Goal: Task Accomplishment & Management: Use online tool/utility

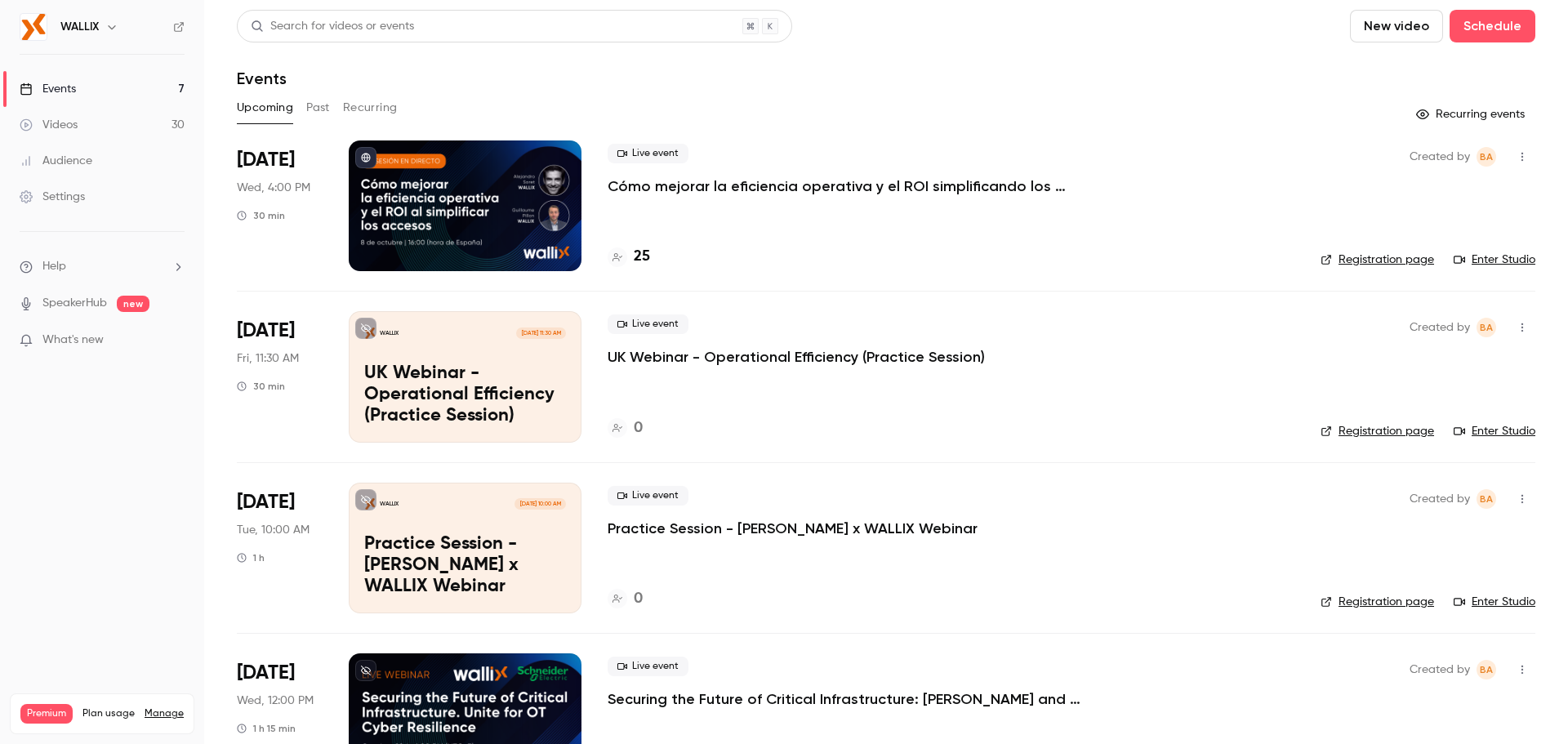
click at [677, 182] on p "Cómo mejorar la eficiencia operativa y el ROI simplificando los accesos" at bounding box center [852, 186] width 490 height 19
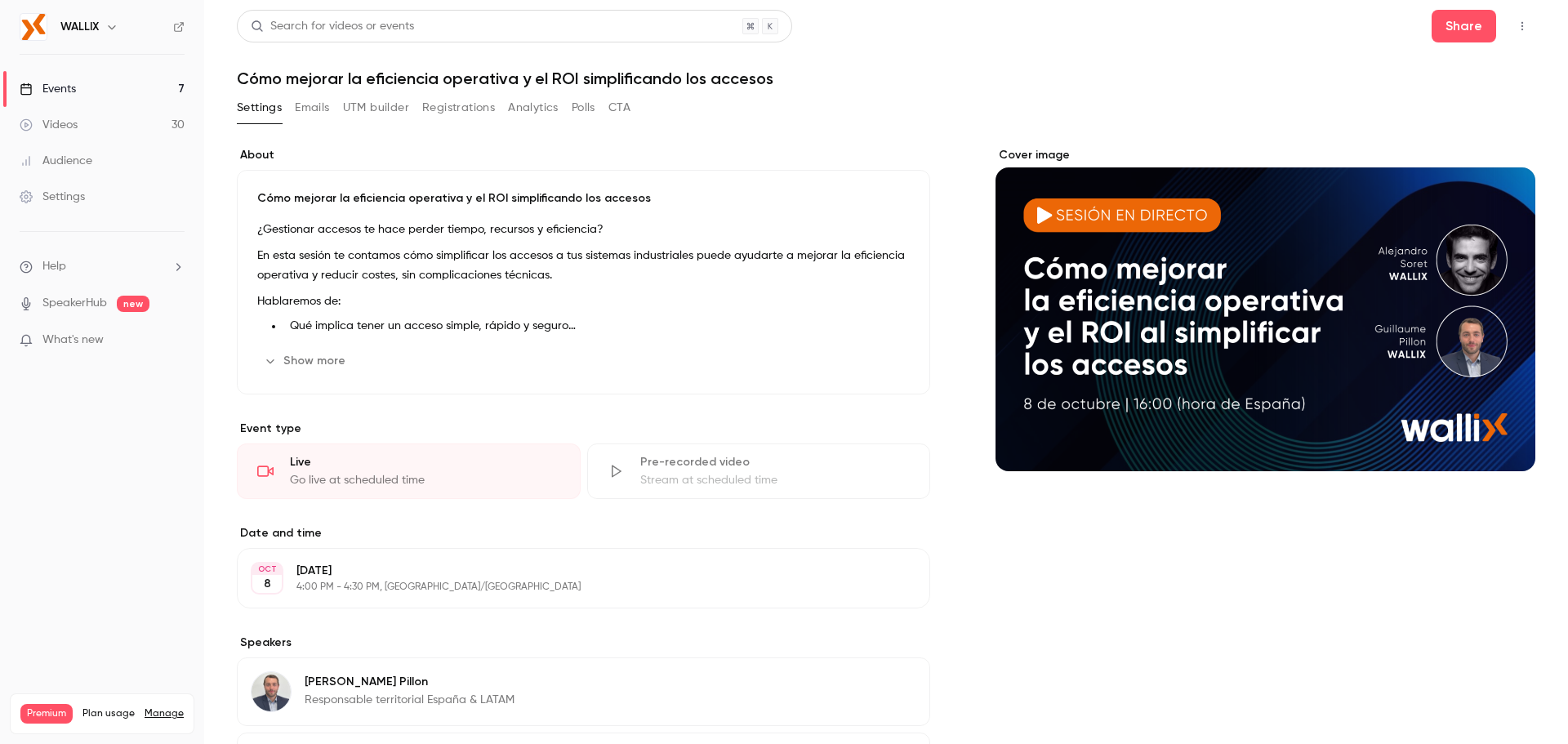
click at [434, 109] on button "Registrations" at bounding box center [458, 108] width 73 height 26
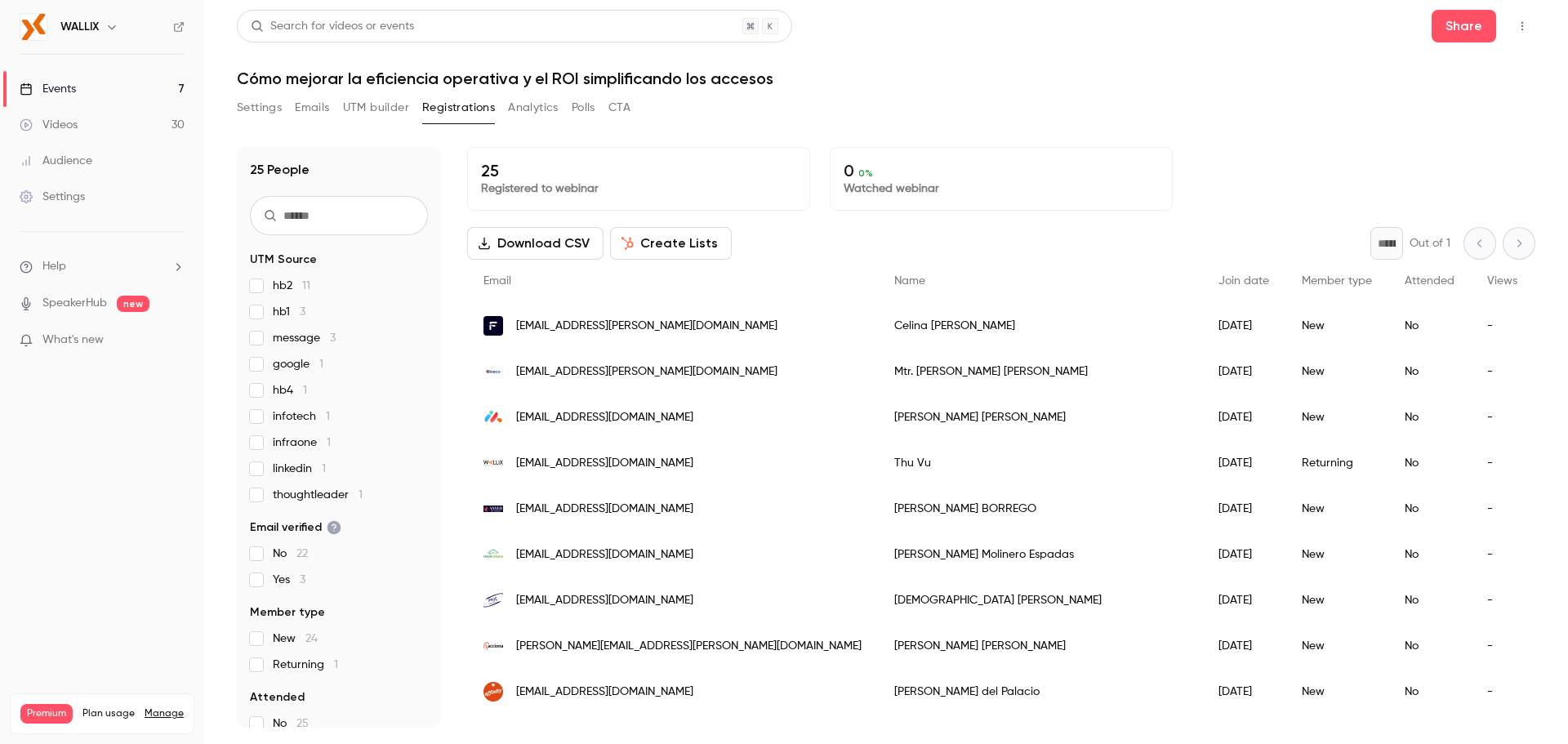
click at [542, 242] on button "Download CSV" at bounding box center [534, 243] width 136 height 32
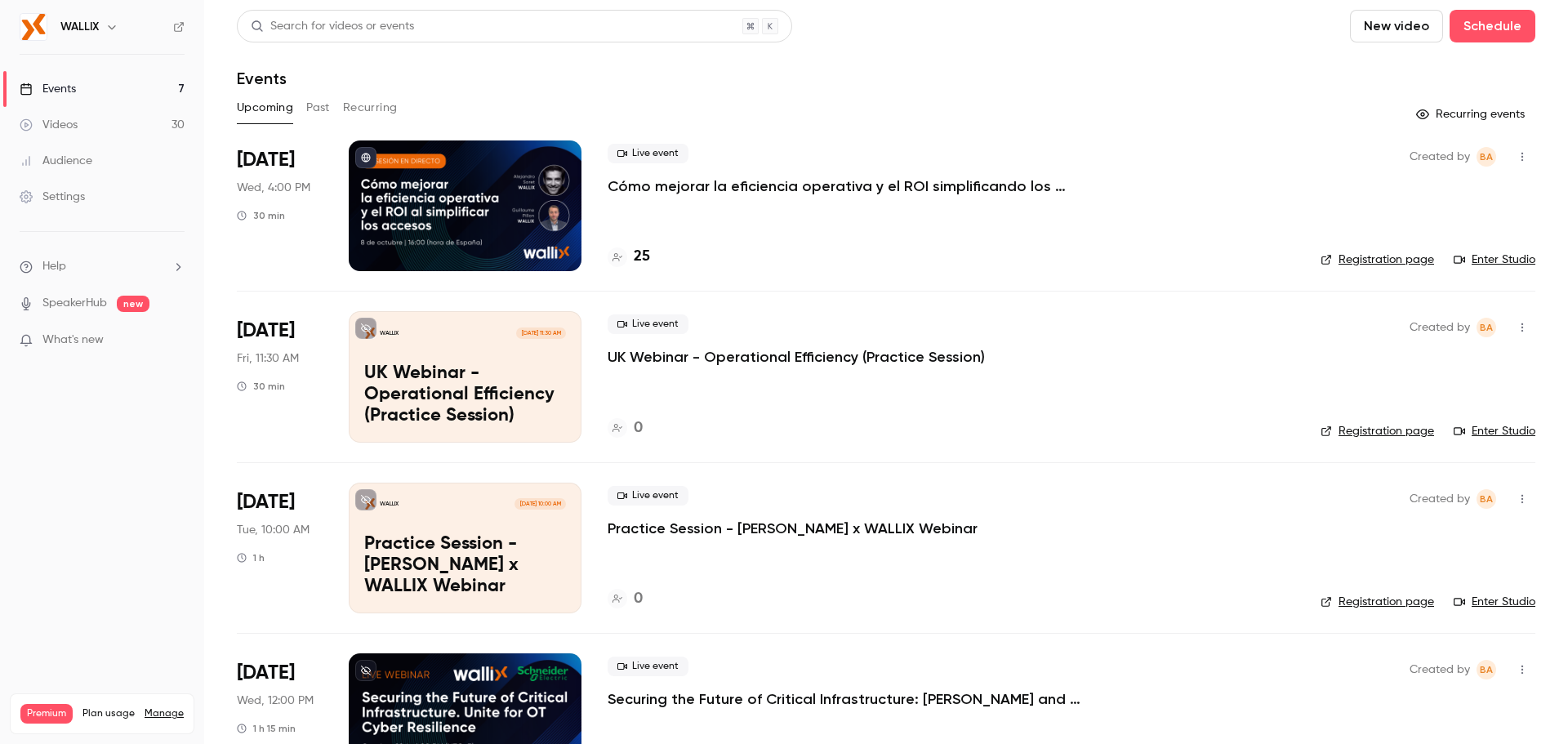
click at [678, 188] on p "Cómo mejorar la eficiencia operativa y el ROI simplificando los accesos" at bounding box center [852, 186] width 490 height 19
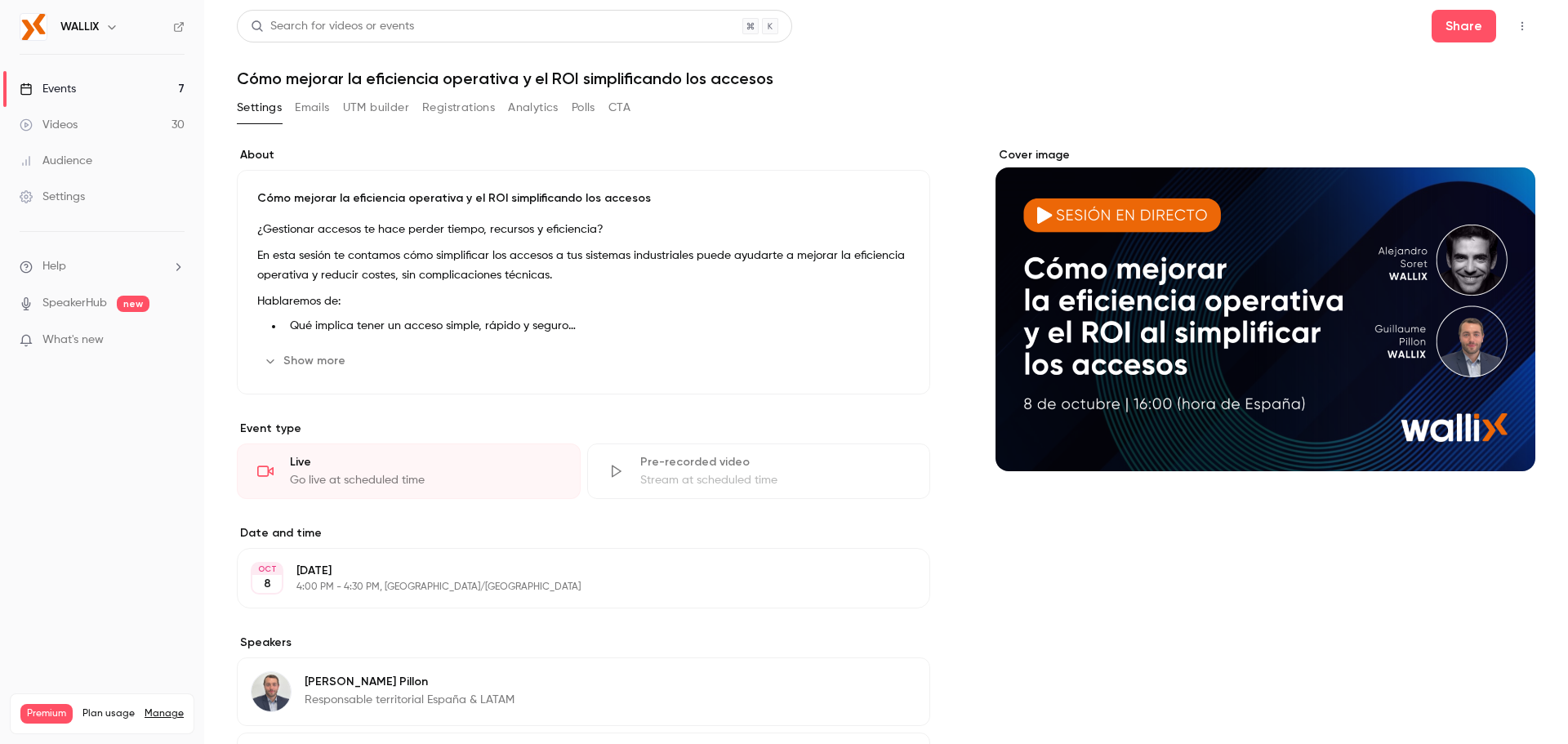
click at [86, 89] on link "Events 7" at bounding box center [102, 89] width 204 height 36
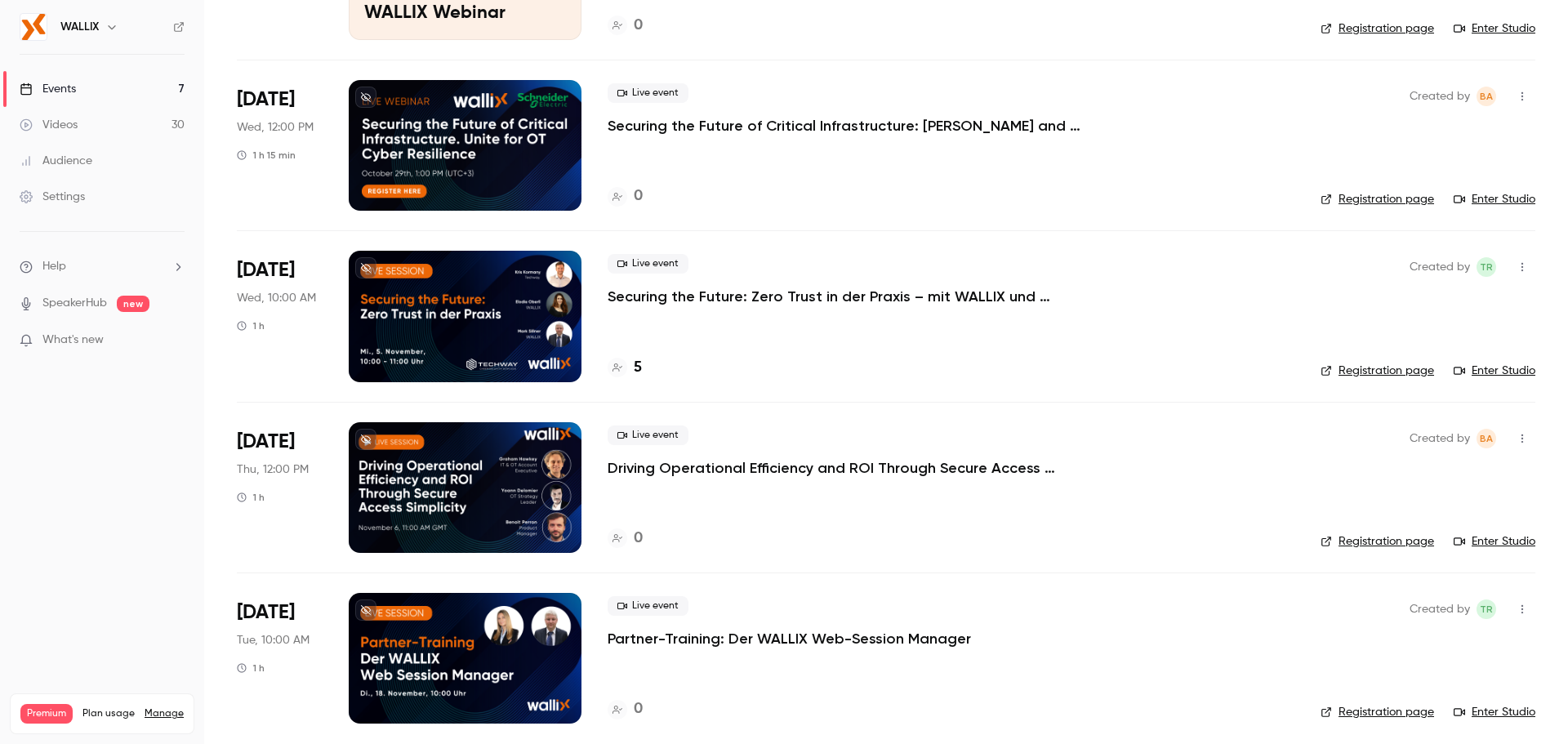
scroll to position [583, 0]
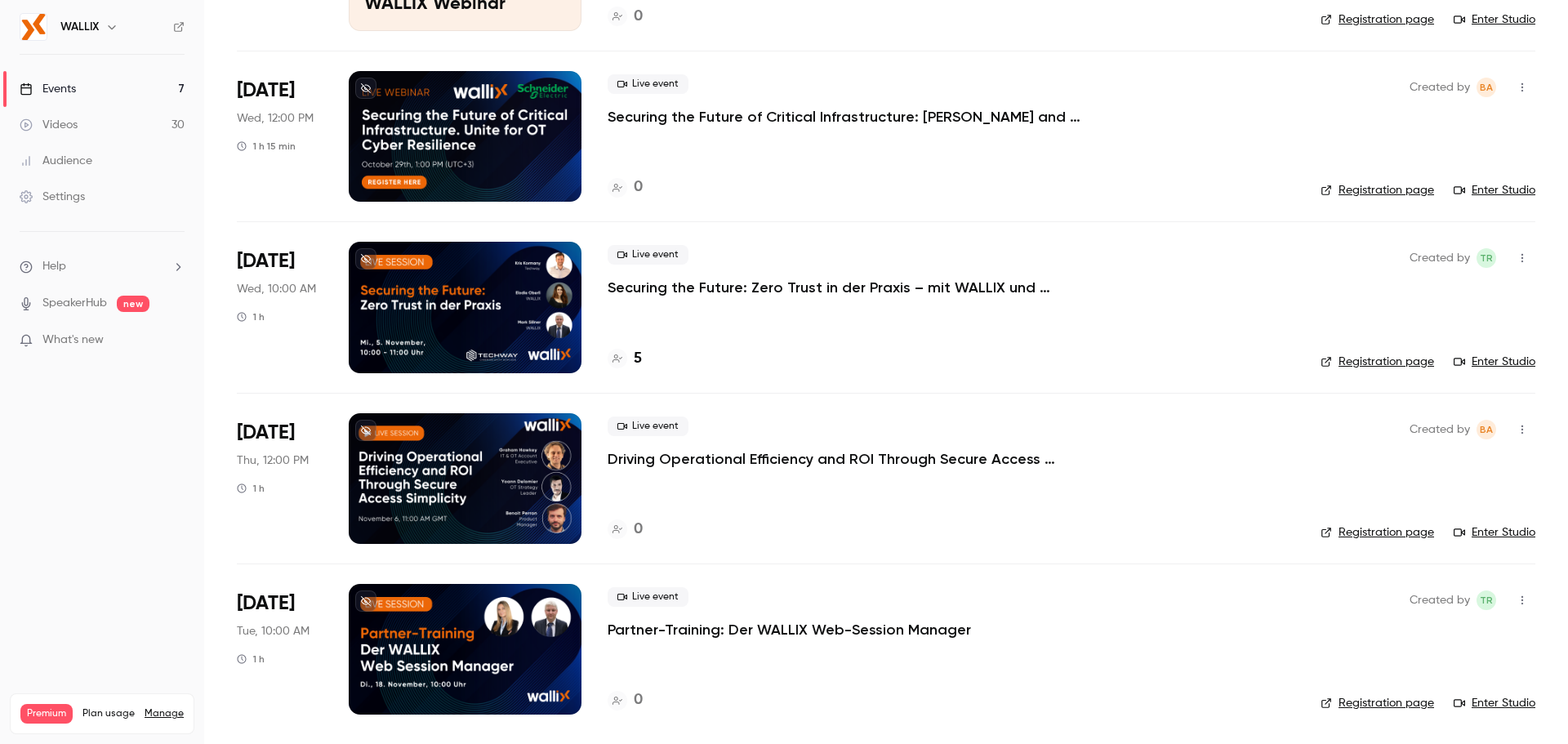
click at [737, 459] on p "Driving Operational Efficiency and ROI Through Secure Access Simplicity" at bounding box center [852, 459] width 490 height 19
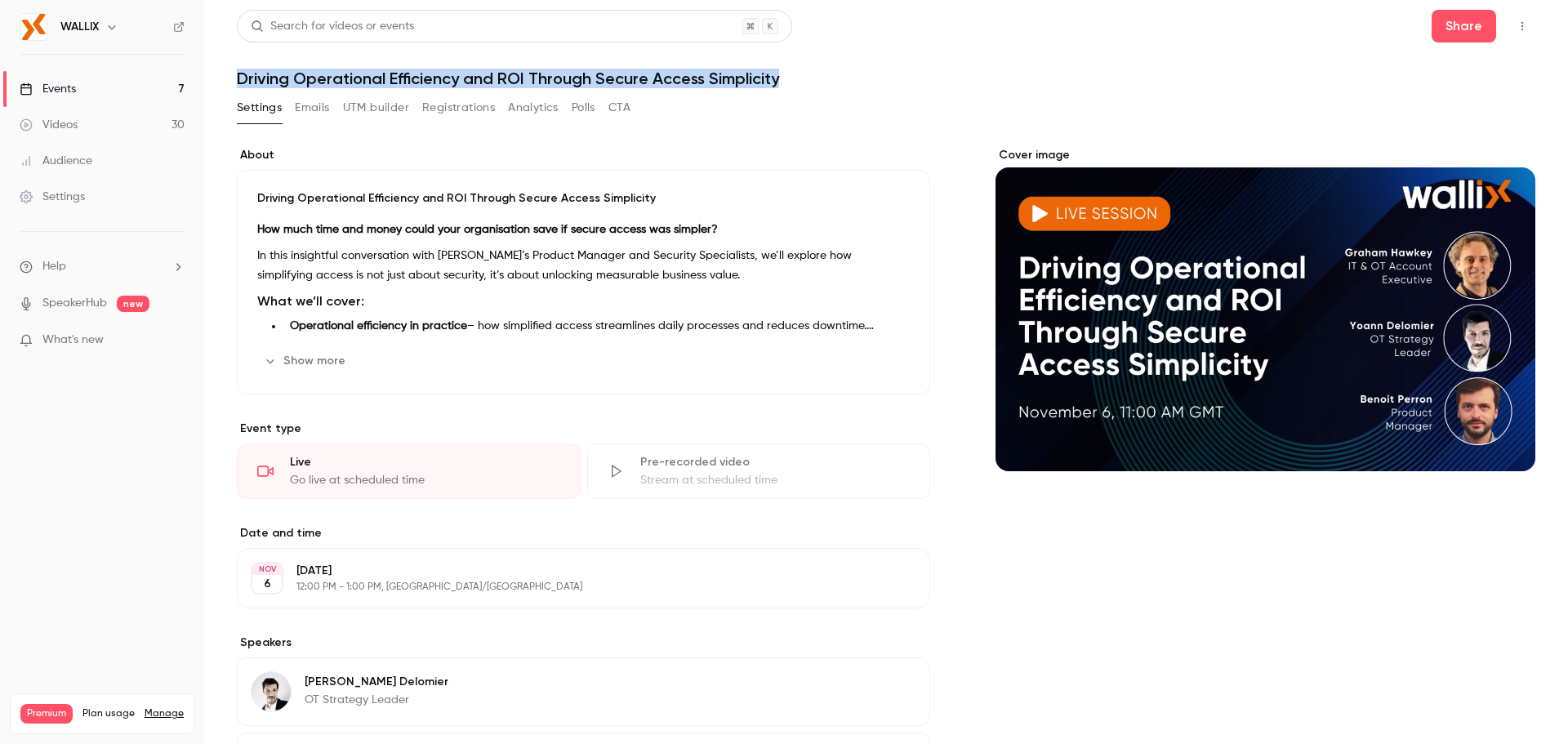
drag, startPoint x: 240, startPoint y: 75, endPoint x: 897, endPoint y: 75, distance: 657.0
click at [897, 75] on h1 "Driving Operational Efficiency and ROI Through Secure Access Simplicity" at bounding box center [886, 78] width 1299 height 19
copy h1 "Driving Operational Efficiency and ROI Through Secure Access Simplicity"
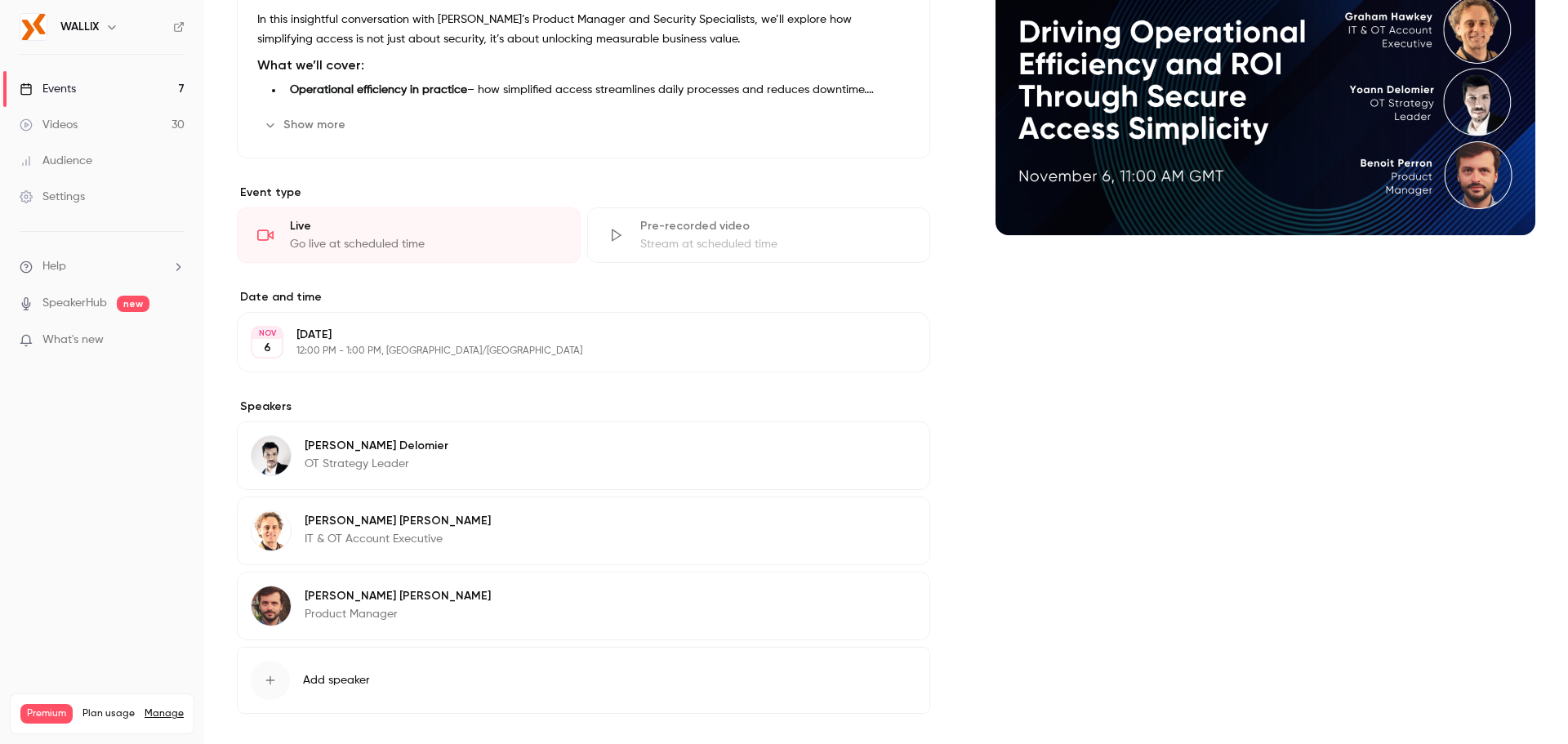
scroll to position [245, 0]
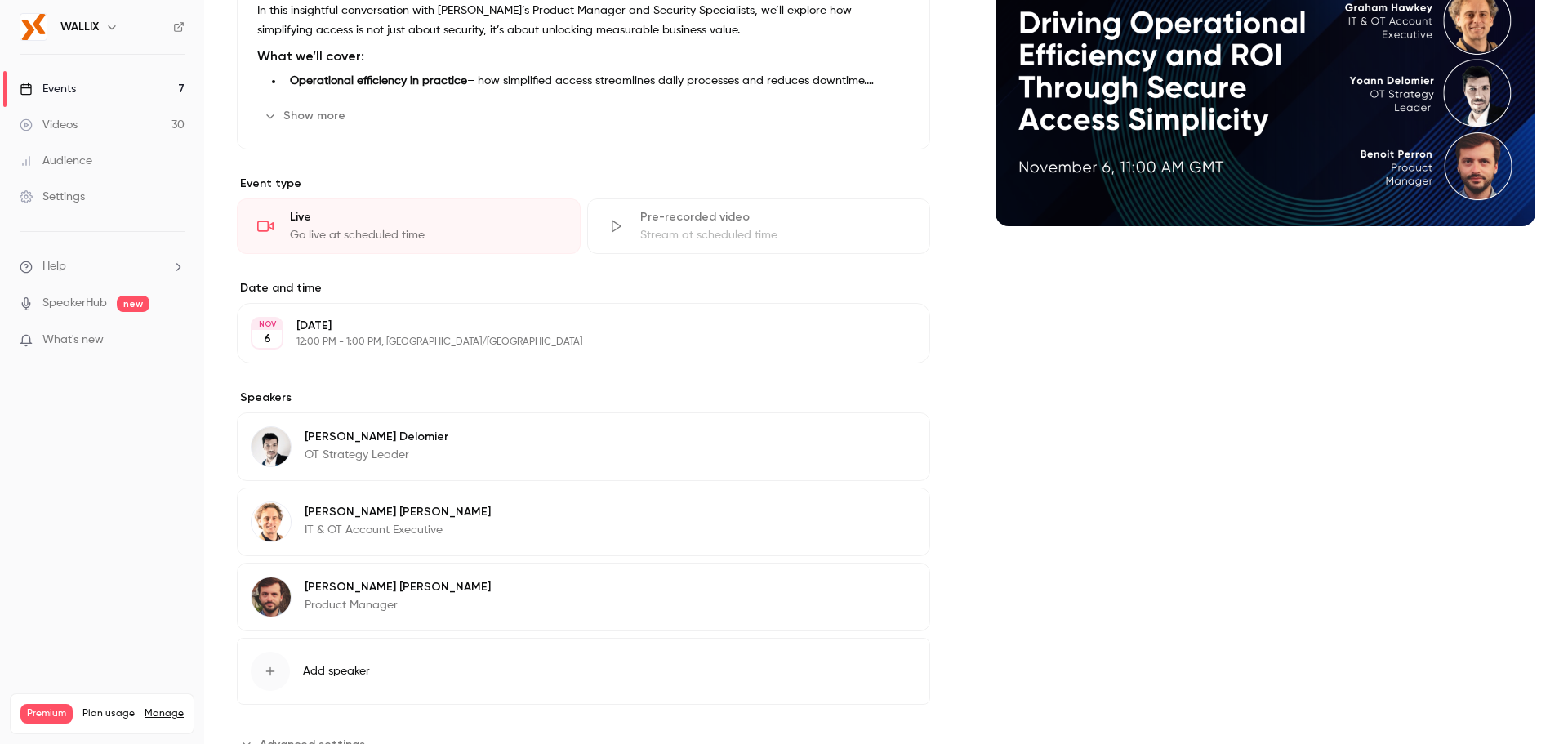
drag, startPoint x: 452, startPoint y: 322, endPoint x: 297, endPoint y: 326, distance: 155.1
click at [297, 326] on p "Thursday, November 6" at bounding box center [570, 326] width 548 height 17
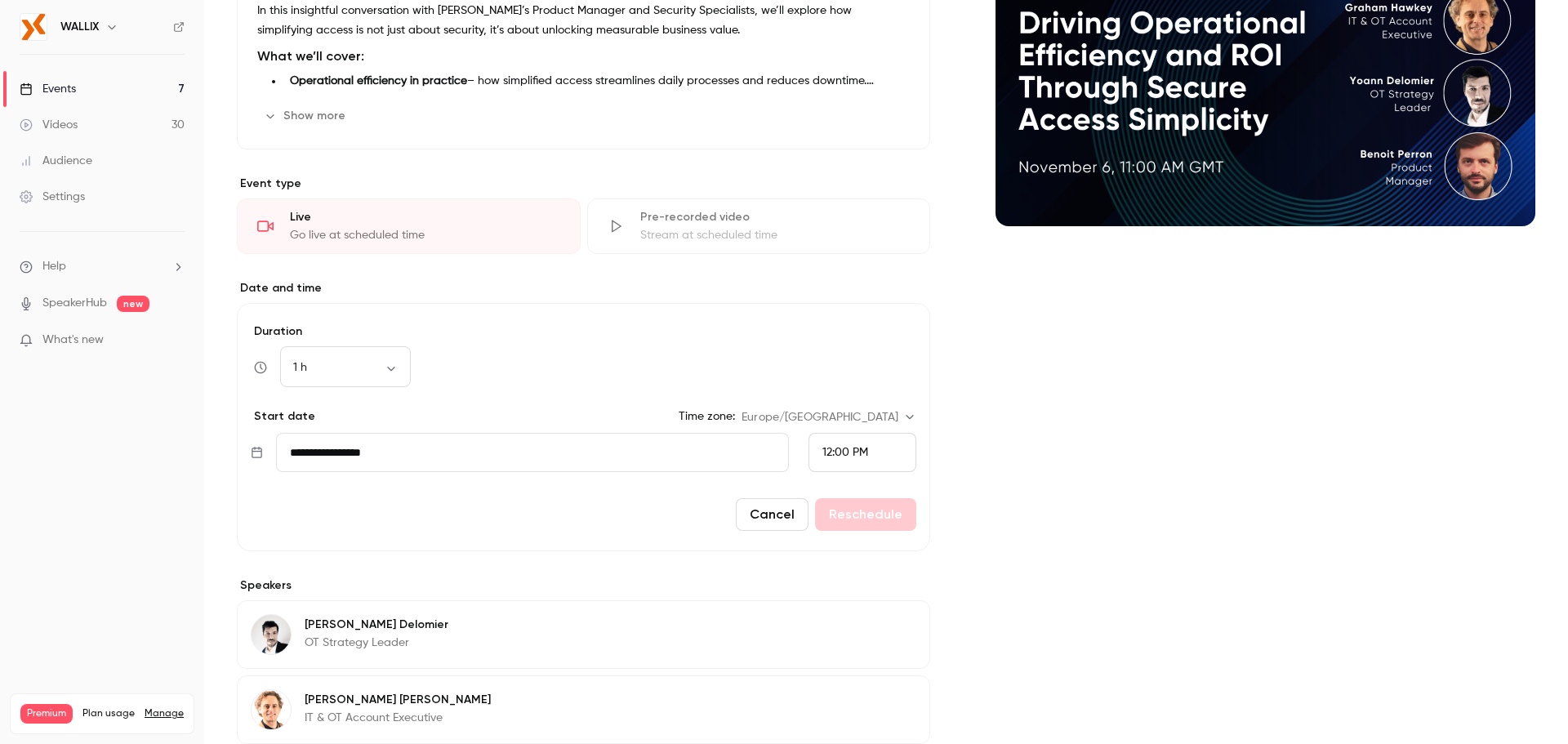
click at [1118, 442] on div "Cover image" at bounding box center [1265, 423] width 540 height 1043
click at [761, 507] on button "Cancel" at bounding box center [772, 514] width 73 height 32
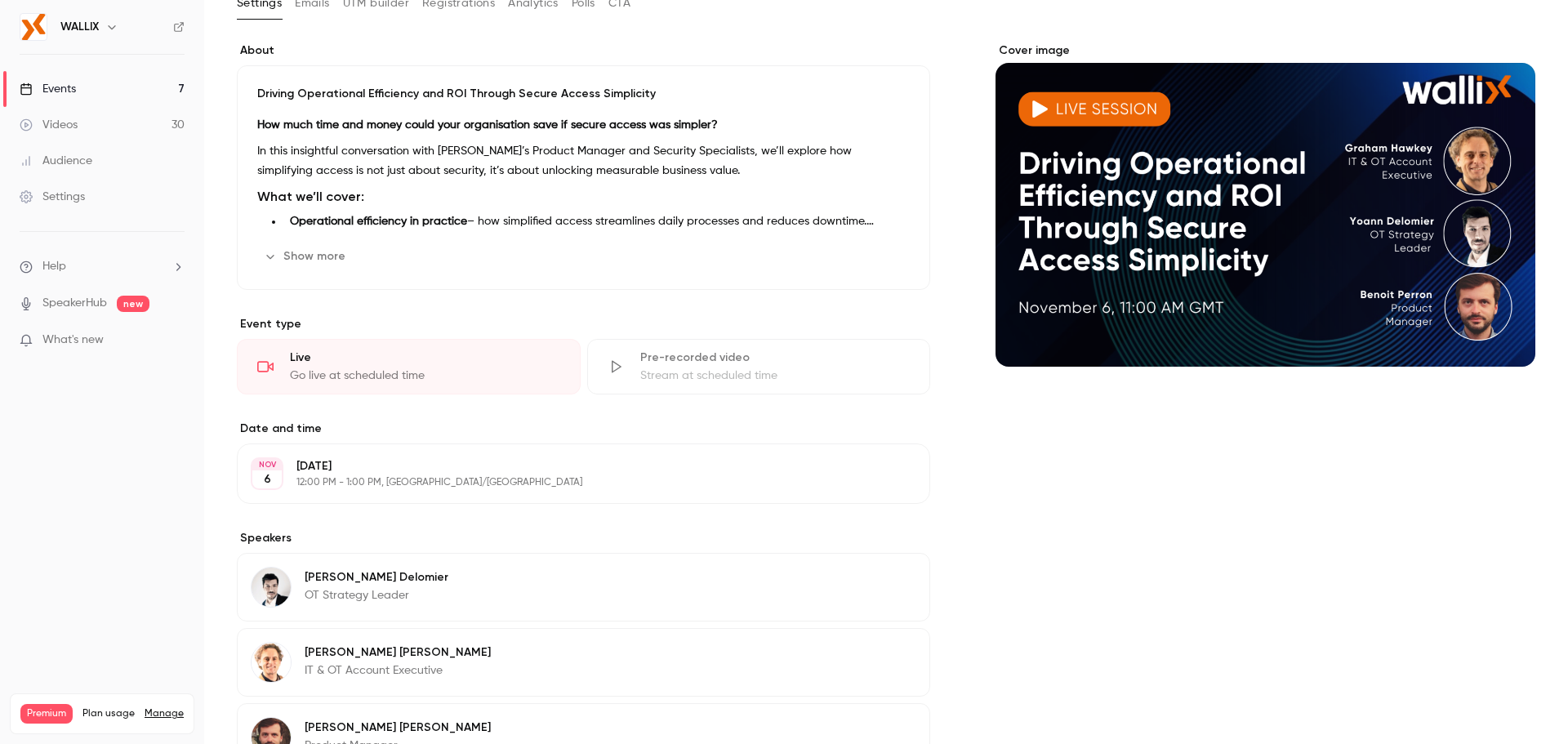
scroll to position [0, 0]
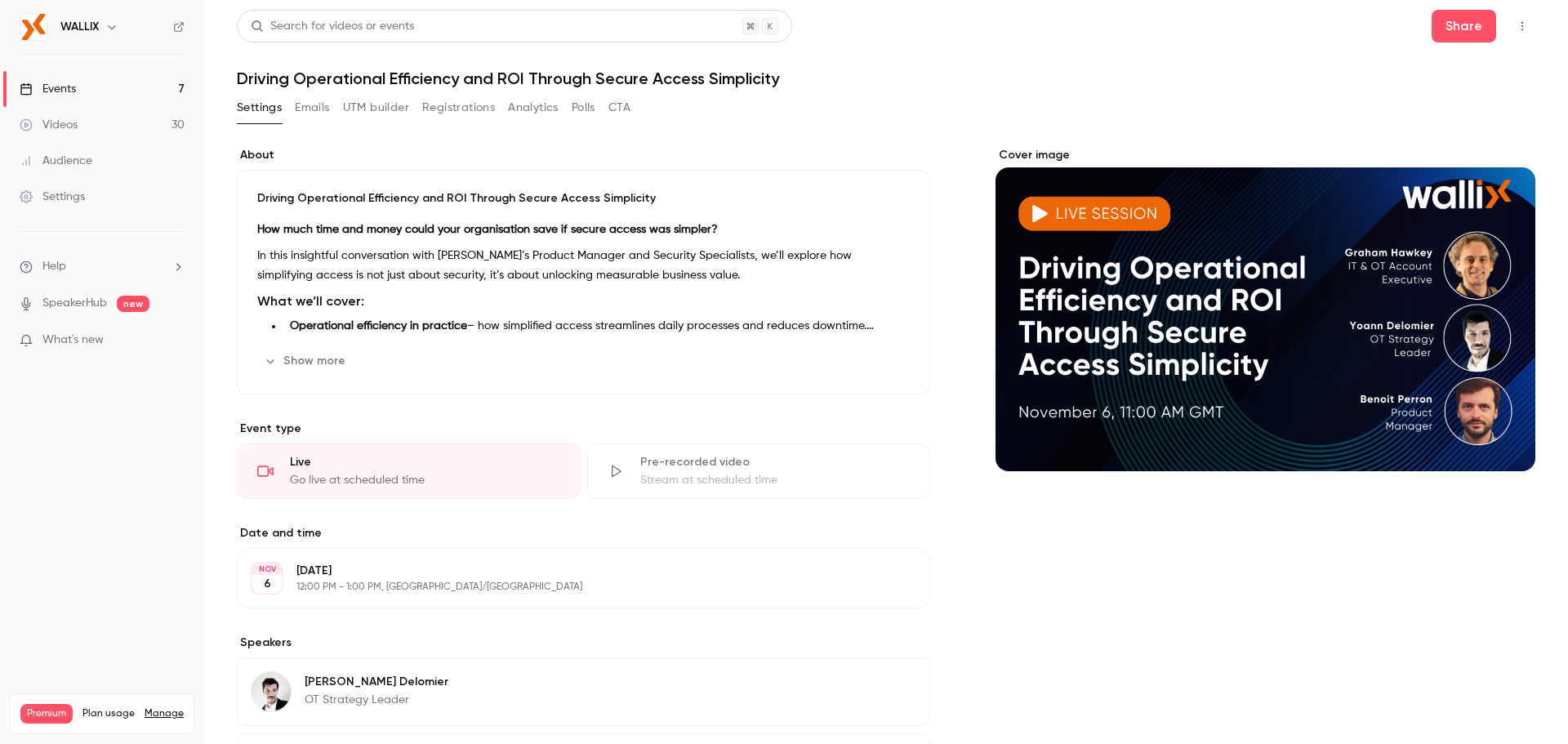
click at [436, 112] on button "Registrations" at bounding box center [458, 108] width 73 height 26
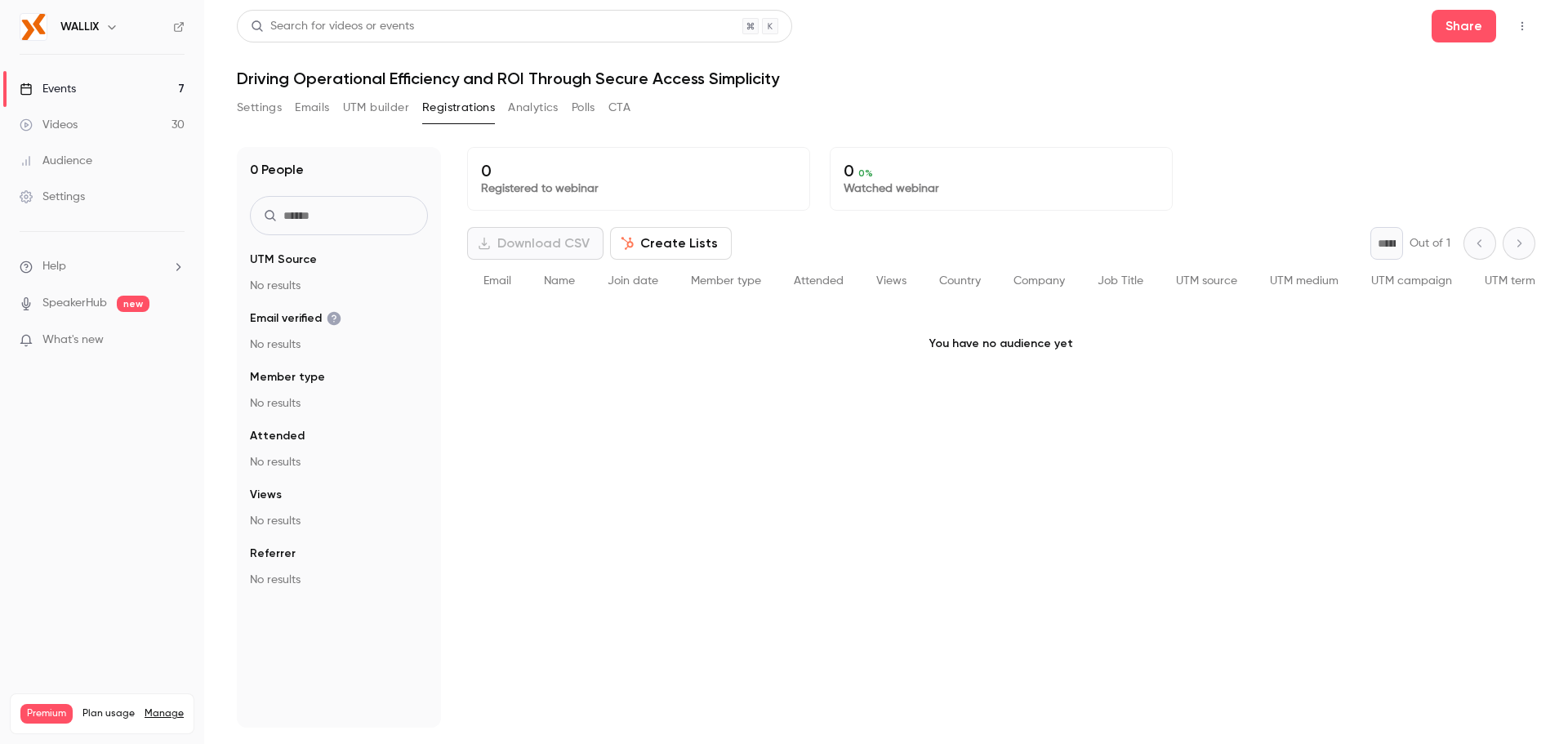
click at [362, 107] on button "UTM builder" at bounding box center [376, 108] width 66 height 26
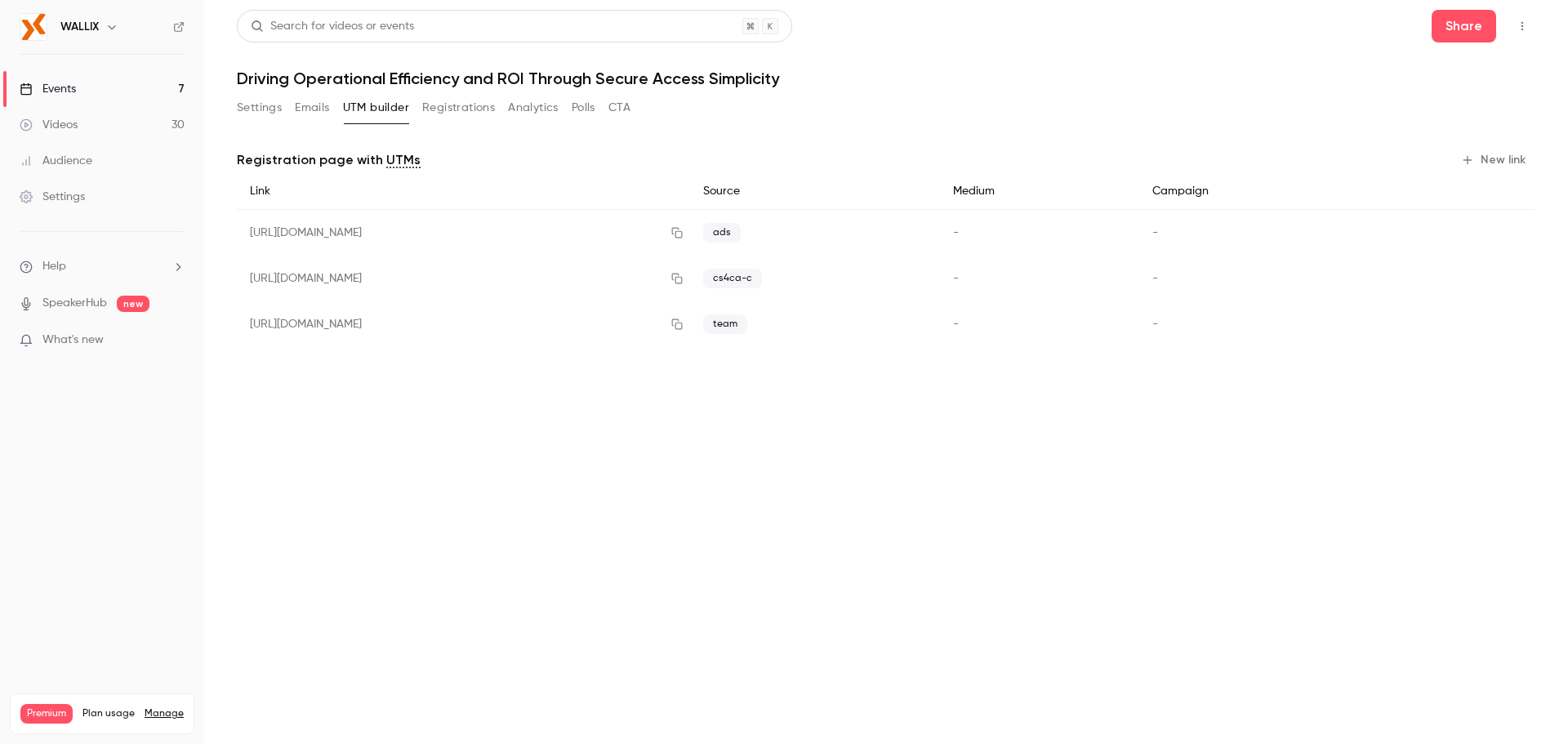
click at [1503, 161] on button "New link" at bounding box center [1495, 161] width 81 height 26
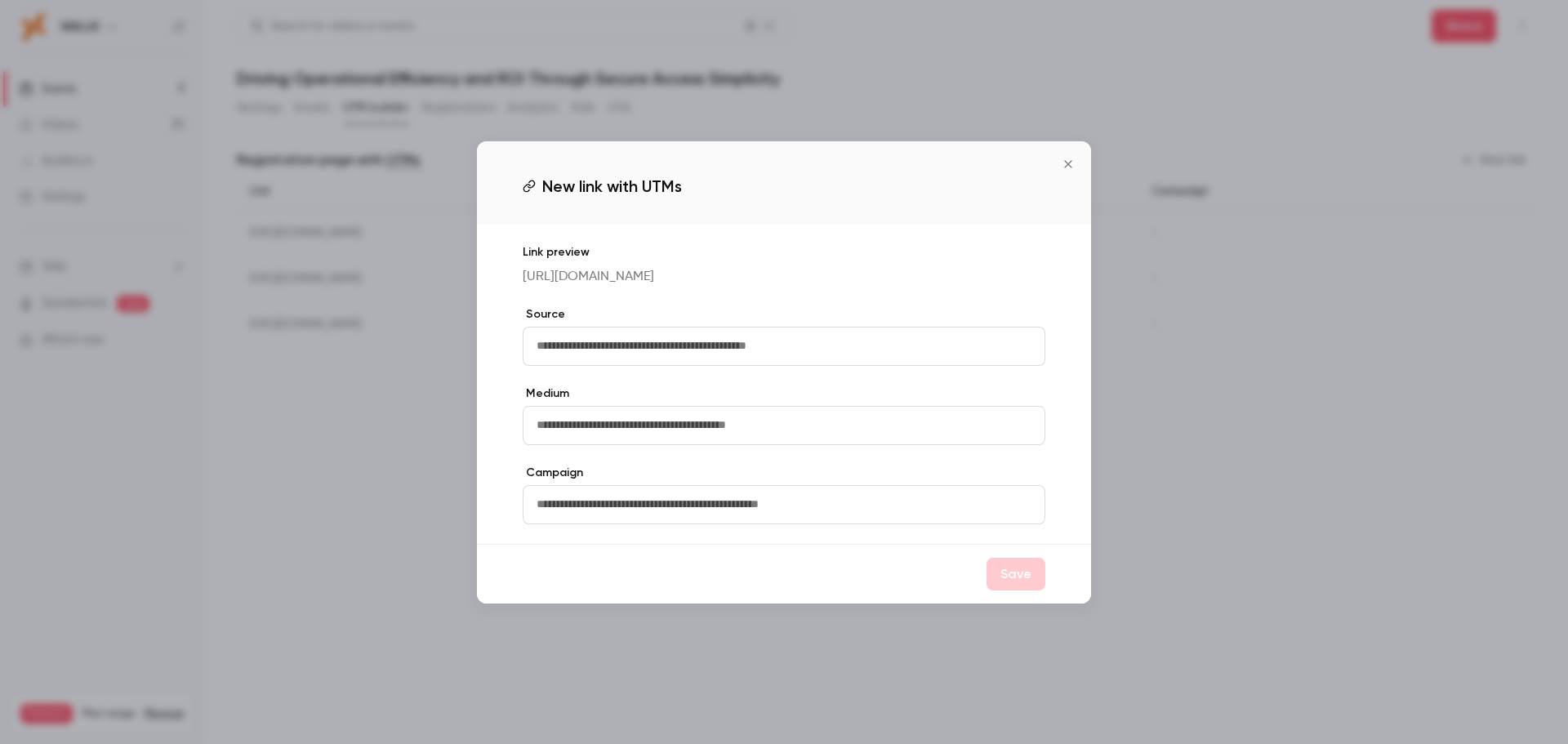
click at [597, 350] on input "text" at bounding box center [784, 346] width 523 height 39
type input "****"
click at [1029, 576] on button "Save" at bounding box center [1015, 574] width 59 height 32
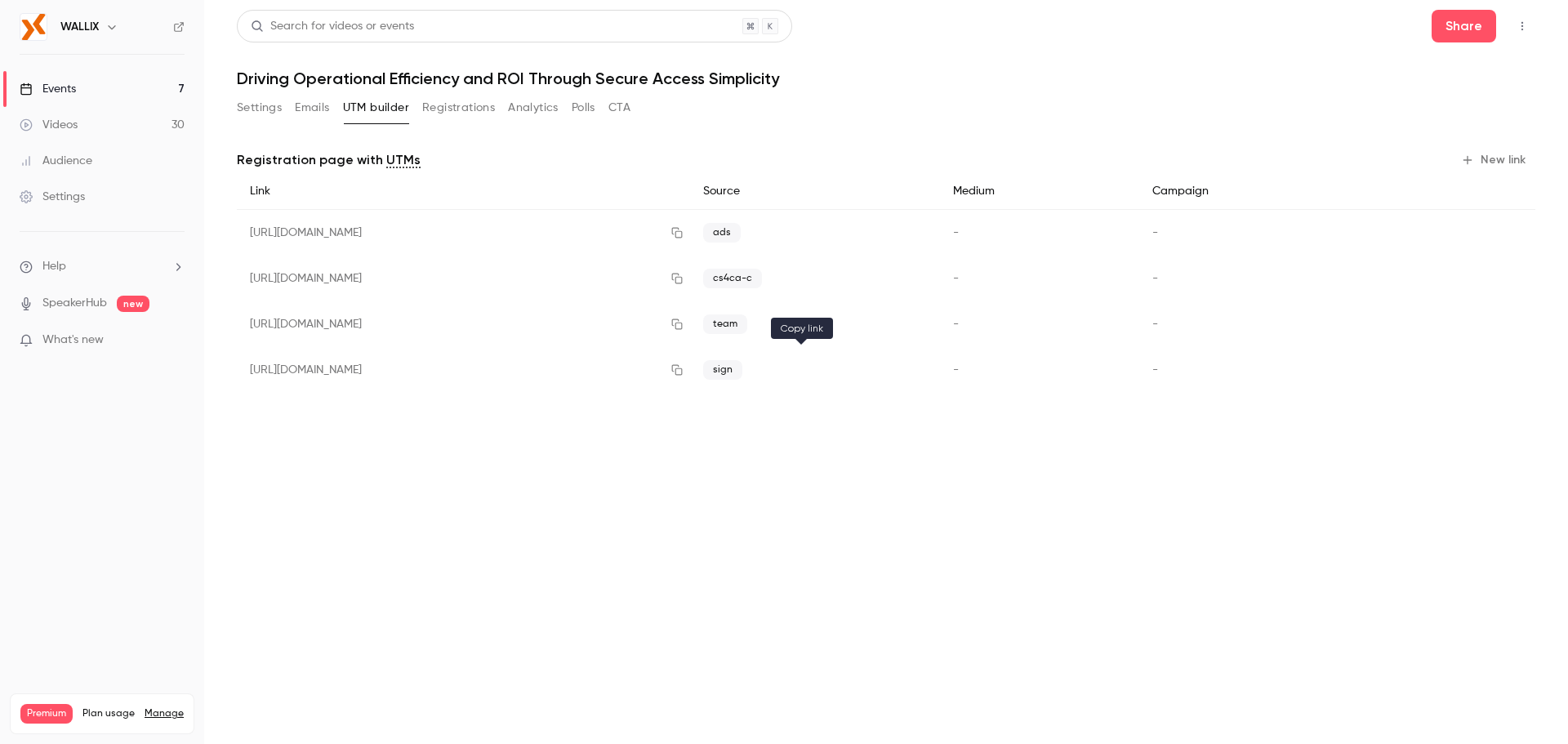
click at [690, 363] on button "button" at bounding box center [677, 370] width 26 height 26
click at [1489, 156] on button "New link" at bounding box center [1495, 161] width 81 height 26
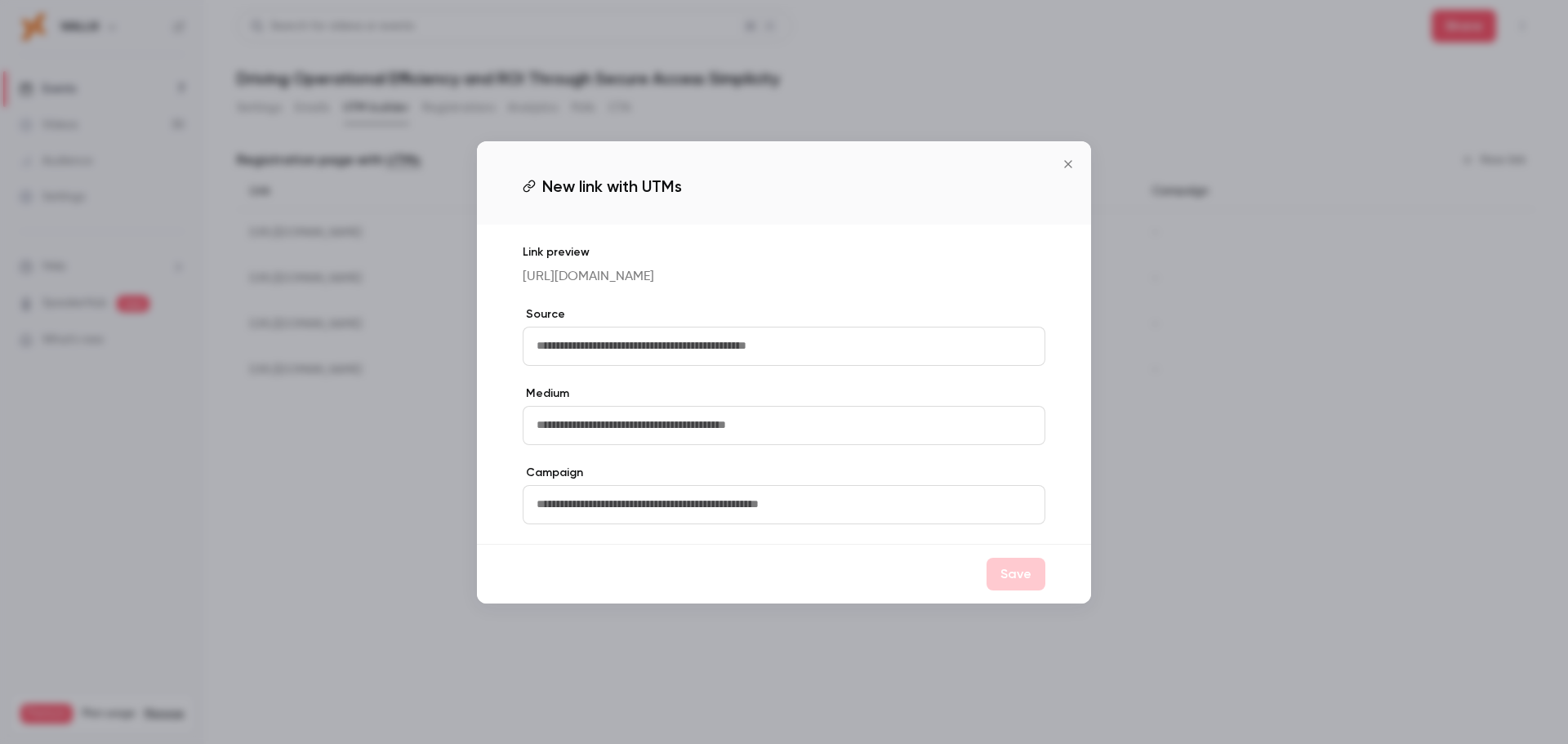
click at [629, 360] on input "text" at bounding box center [784, 346] width 523 height 39
drag, startPoint x: 632, startPoint y: 348, endPoint x: 452, endPoint y: 347, distance: 180.0
click at [452, 347] on div "New link with UTMs Link preview https://watch.getcontrast.io/register/wallix-dr…" at bounding box center [784, 372] width 1568 height 744
type input "***"
click at [1008, 586] on button "Save" at bounding box center [1015, 574] width 59 height 32
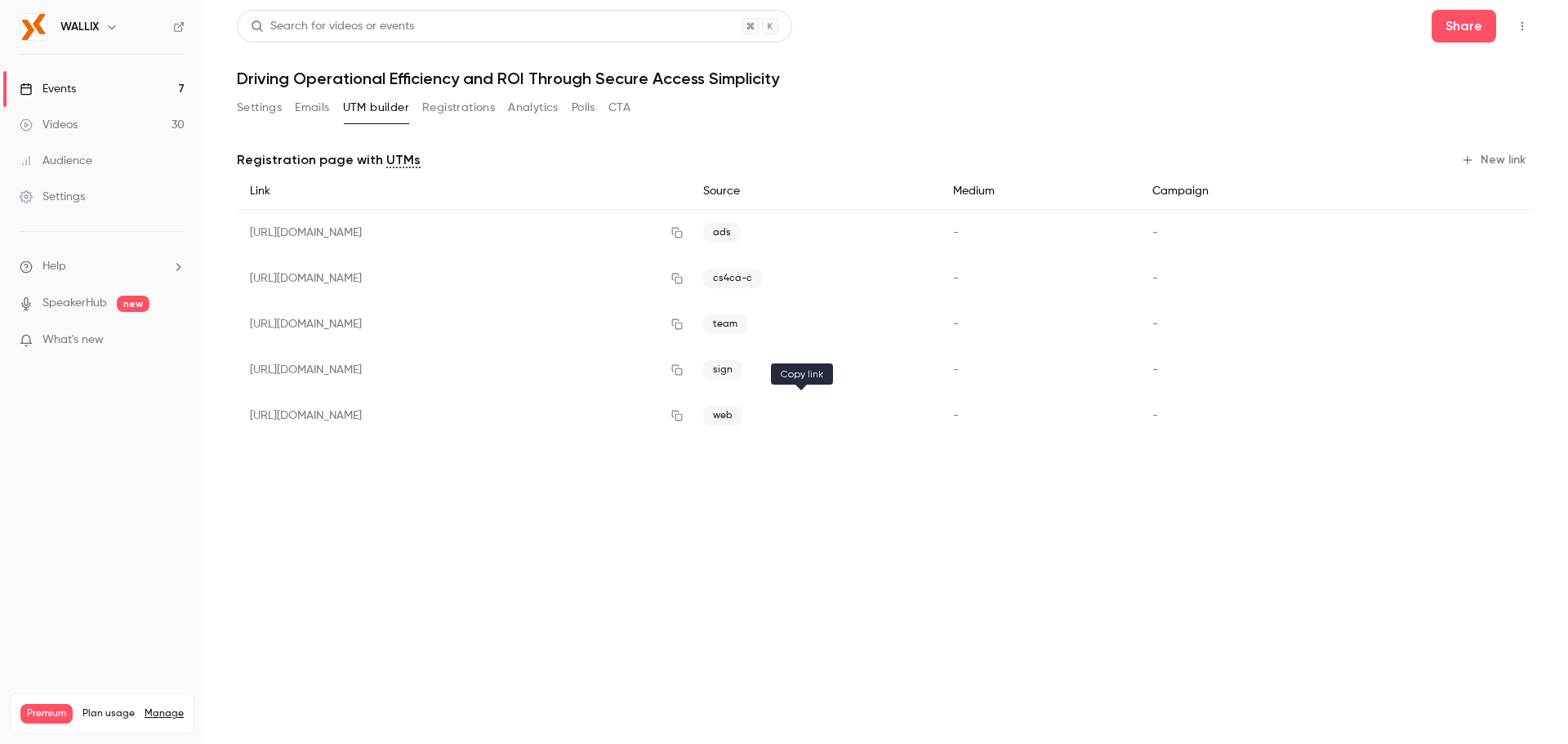
click at [684, 415] on icon "button" at bounding box center [677, 415] width 13 height 11
